Goal: Transaction & Acquisition: Purchase product/service

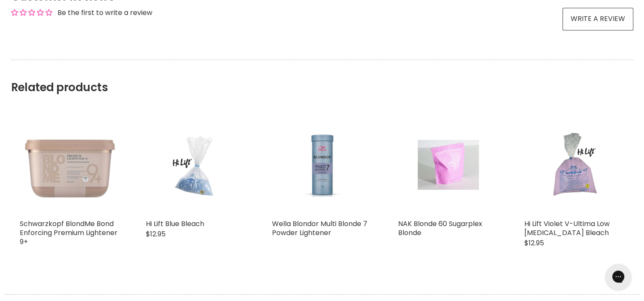
scroll to position [648, 0]
click at [86, 174] on img "Main content" at bounding box center [70, 164] width 100 height 100
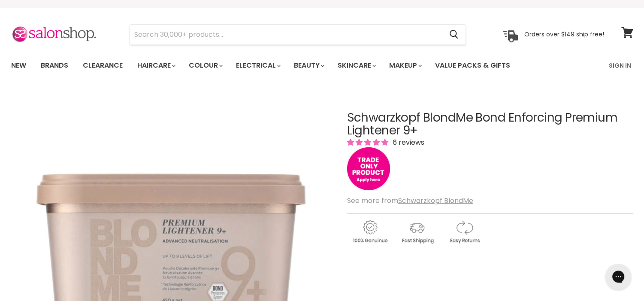
click at [386, 119] on h1 "Schwarzkopf BlondMe Bond Enforcing Premium Lightener 9+" at bounding box center [490, 124] width 286 height 27
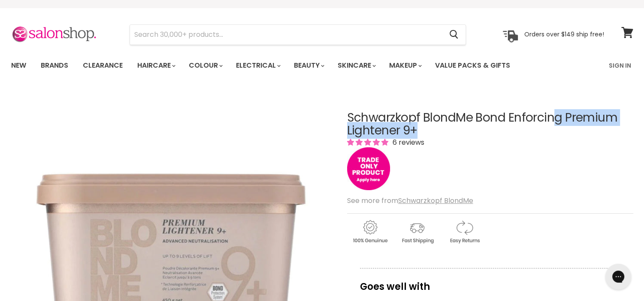
click at [386, 119] on h1 "Schwarzkopf BlondMe Bond Enforcing Premium Lightener 9+" at bounding box center [490, 124] width 286 height 27
